Goal: Information Seeking & Learning: Learn about a topic

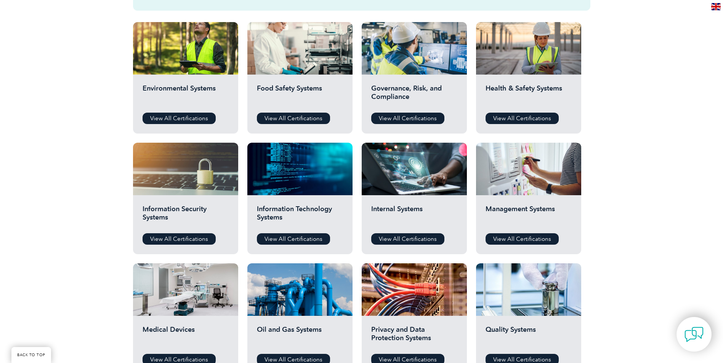
scroll to position [305, 0]
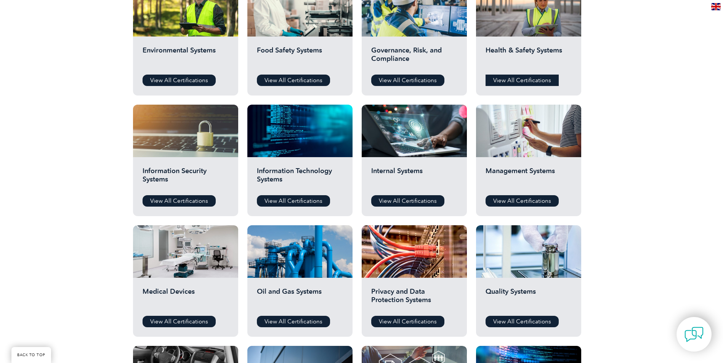
click at [505, 76] on link "View All Certifications" at bounding box center [521, 80] width 73 height 11
click at [176, 75] on link "View All Certifications" at bounding box center [178, 80] width 73 height 11
click at [529, 189] on h2 "Management Systems" at bounding box center [528, 178] width 86 height 23
click at [529, 197] on link "View All Certifications" at bounding box center [521, 200] width 73 height 11
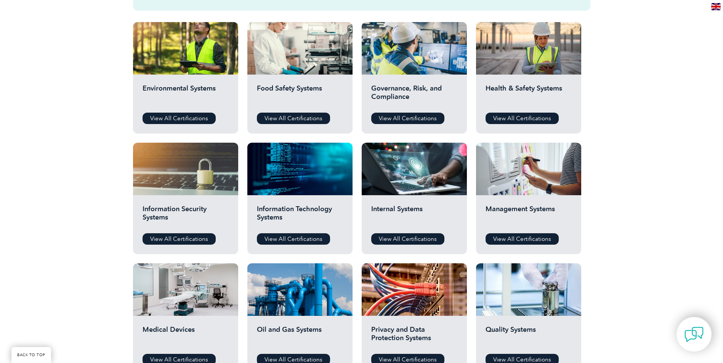
scroll to position [229, 0]
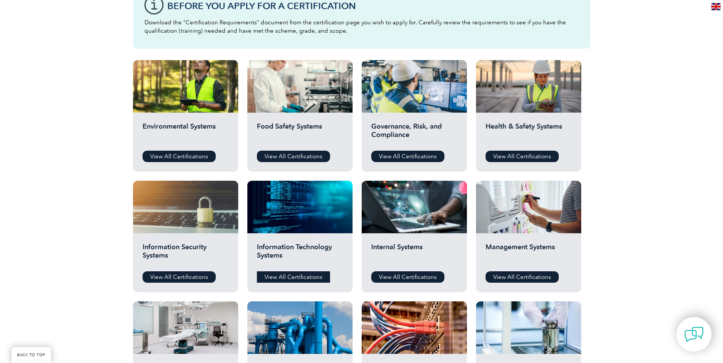
click at [296, 273] on link "View All Certifications" at bounding box center [293, 277] width 73 height 11
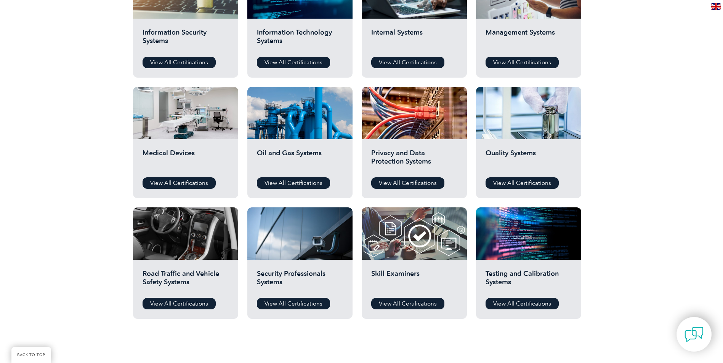
scroll to position [457, 0]
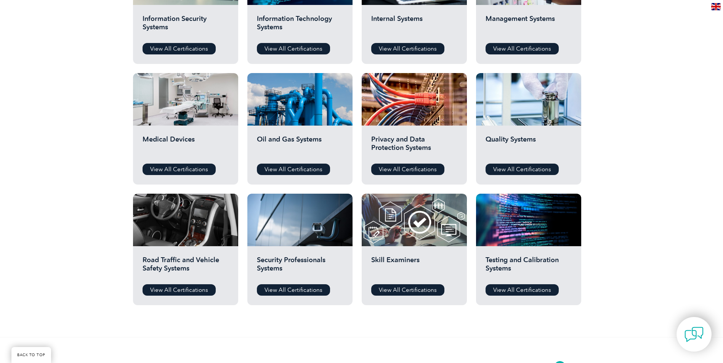
click at [313, 176] on div "Oil and Gas Systems View All Certifications" at bounding box center [299, 155] width 105 height 59
click at [314, 168] on link "View All Certifications" at bounding box center [293, 169] width 73 height 11
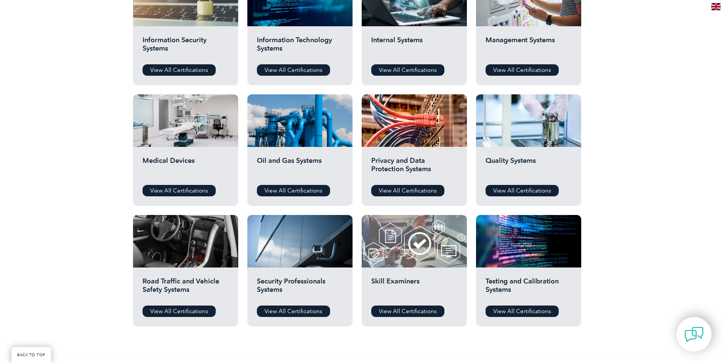
scroll to position [419, 0]
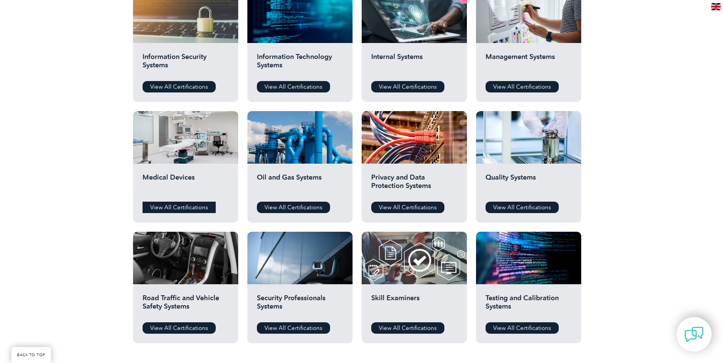
click at [189, 202] on link "View All Certifications" at bounding box center [178, 207] width 73 height 11
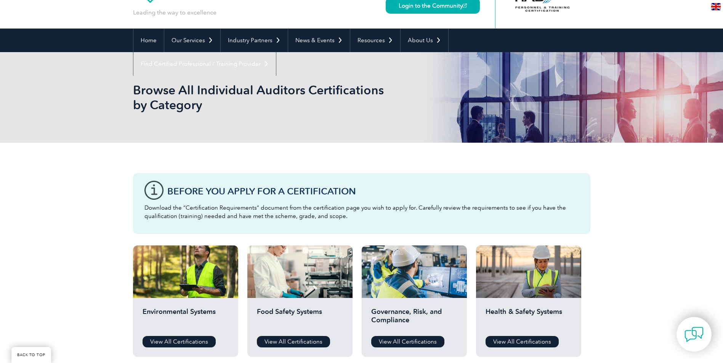
scroll to position [0, 0]
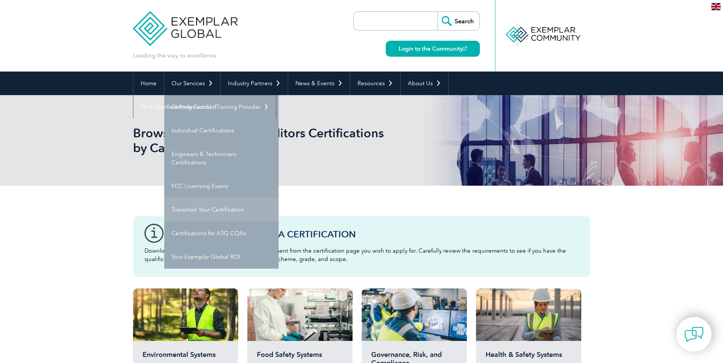
click at [209, 215] on link "Transition Your Certification" at bounding box center [221, 210] width 114 height 24
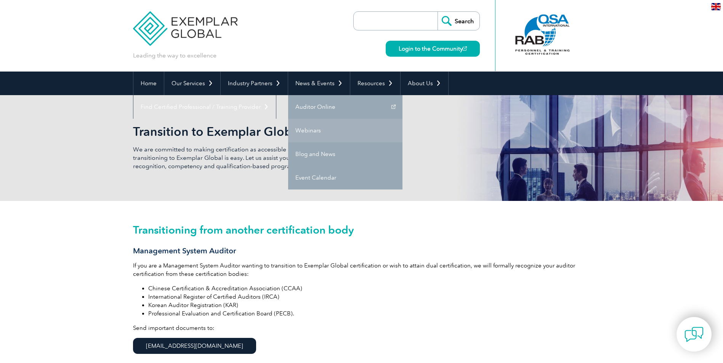
click at [318, 129] on link "Webinars" at bounding box center [345, 131] width 114 height 24
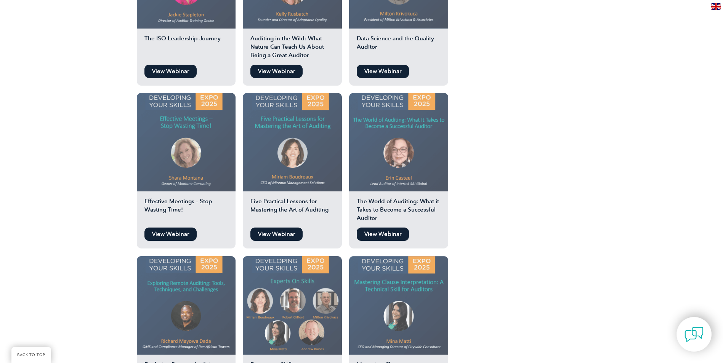
scroll to position [974, 0]
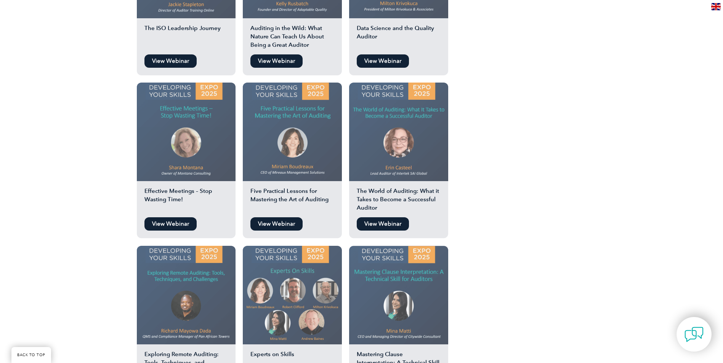
scroll to position [936, 0]
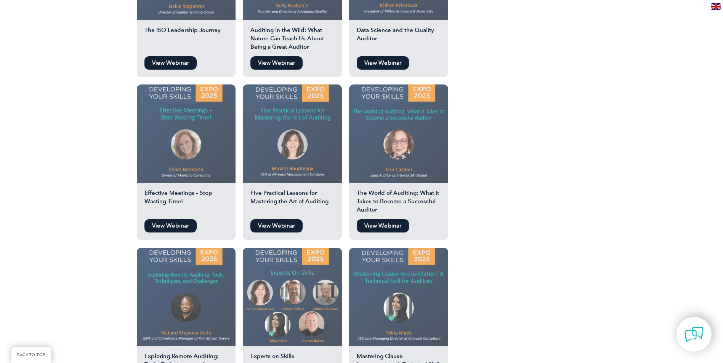
click at [388, 219] on link "View Webinar" at bounding box center [383, 225] width 52 height 13
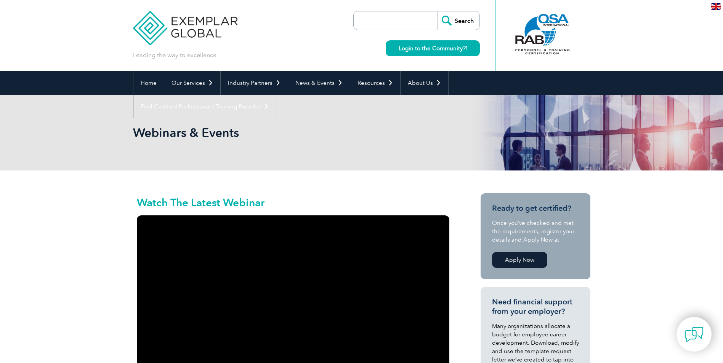
scroll to position [0, 0]
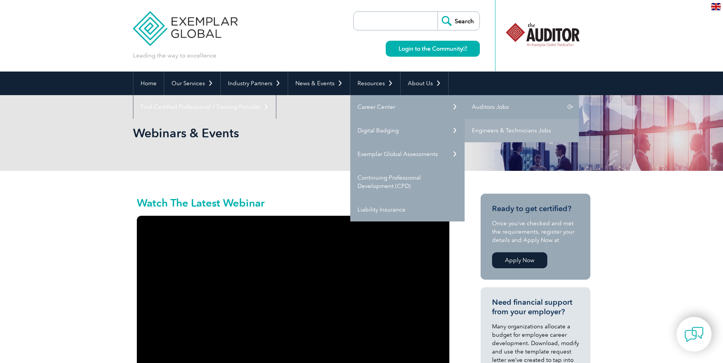
click at [515, 102] on link "Auditors Jobs" at bounding box center [521, 107] width 114 height 24
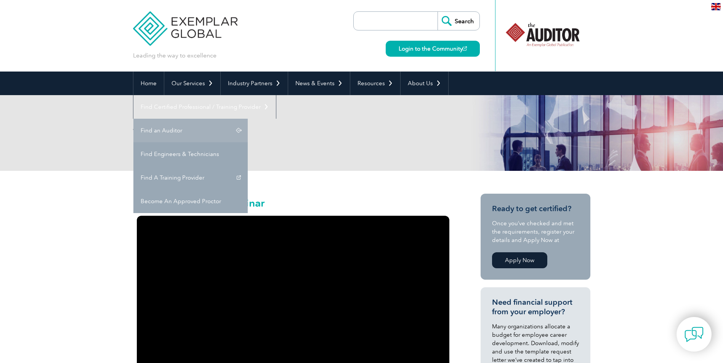
click at [248, 119] on link "Find an Auditor" at bounding box center [190, 131] width 114 height 24
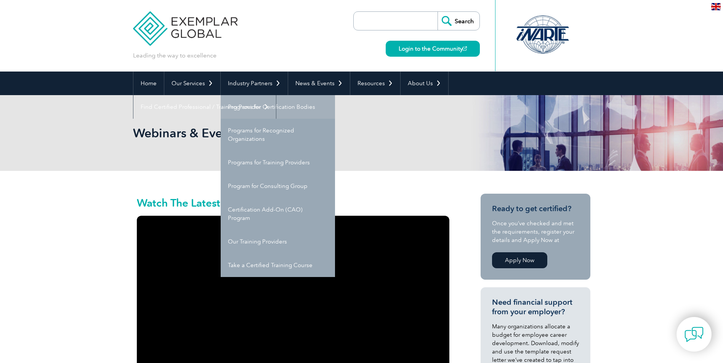
click at [267, 101] on link "Programs for Certification Bodies" at bounding box center [278, 107] width 114 height 24
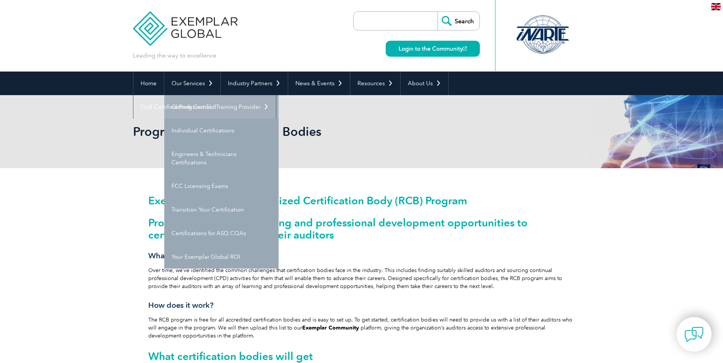
click at [198, 99] on link "Getting Certified" at bounding box center [221, 107] width 114 height 24
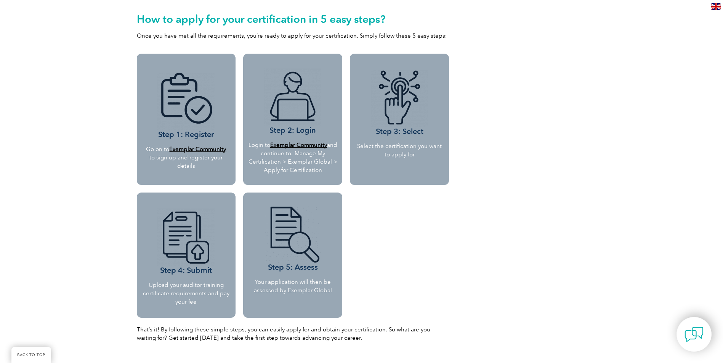
scroll to position [686, 0]
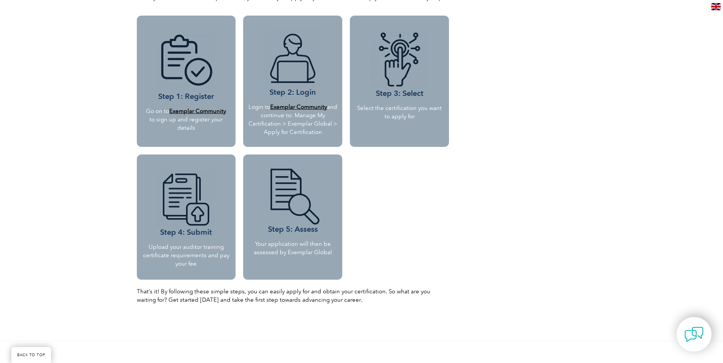
click at [220, 112] on b "Exemplar Community" at bounding box center [197, 111] width 57 height 7
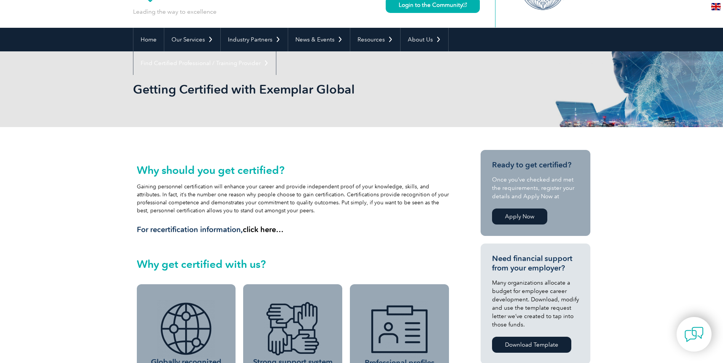
scroll to position [0, 0]
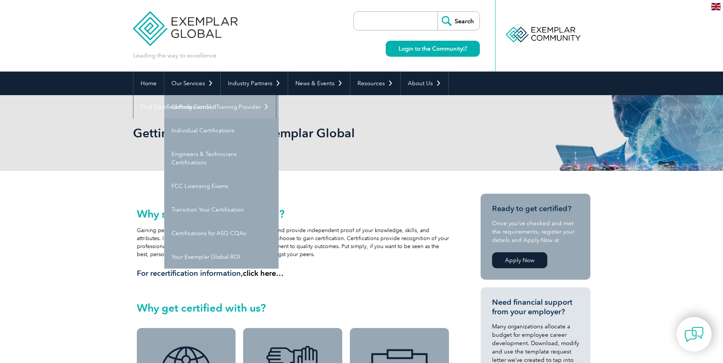
click at [190, 105] on link "Getting Certified" at bounding box center [221, 107] width 114 height 24
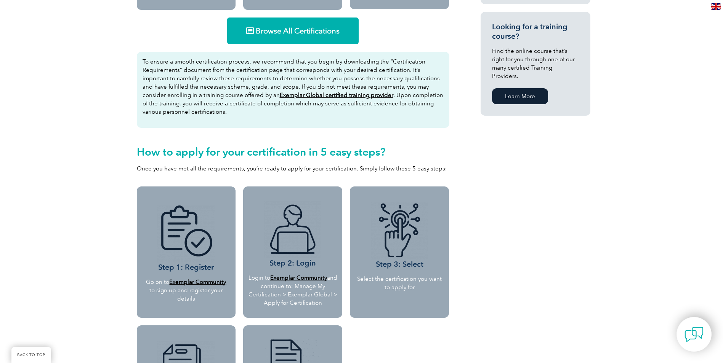
scroll to position [533, 0]
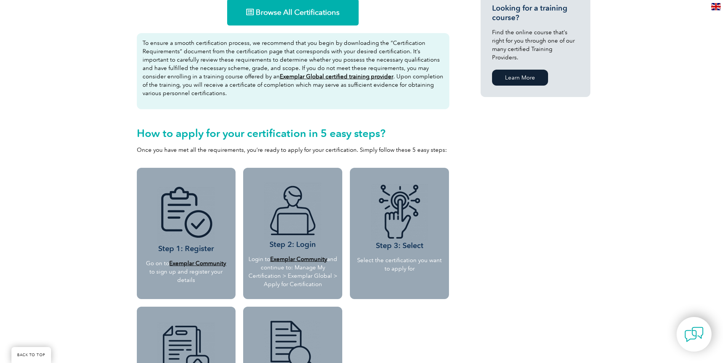
click at [187, 262] on b "Exemplar Community" at bounding box center [197, 263] width 57 height 7
